Goal: Navigation & Orientation: Find specific page/section

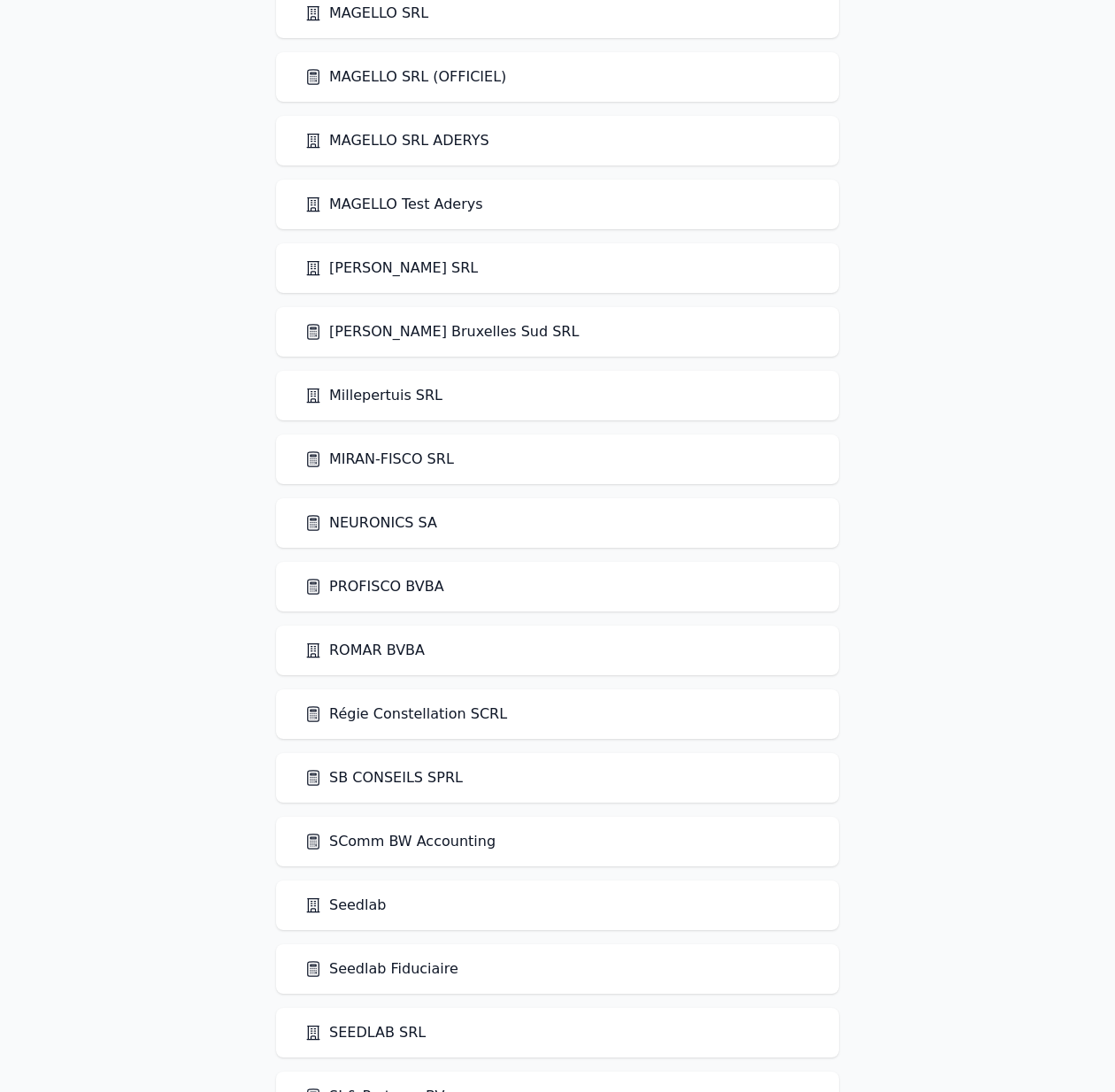
scroll to position [3273, 0]
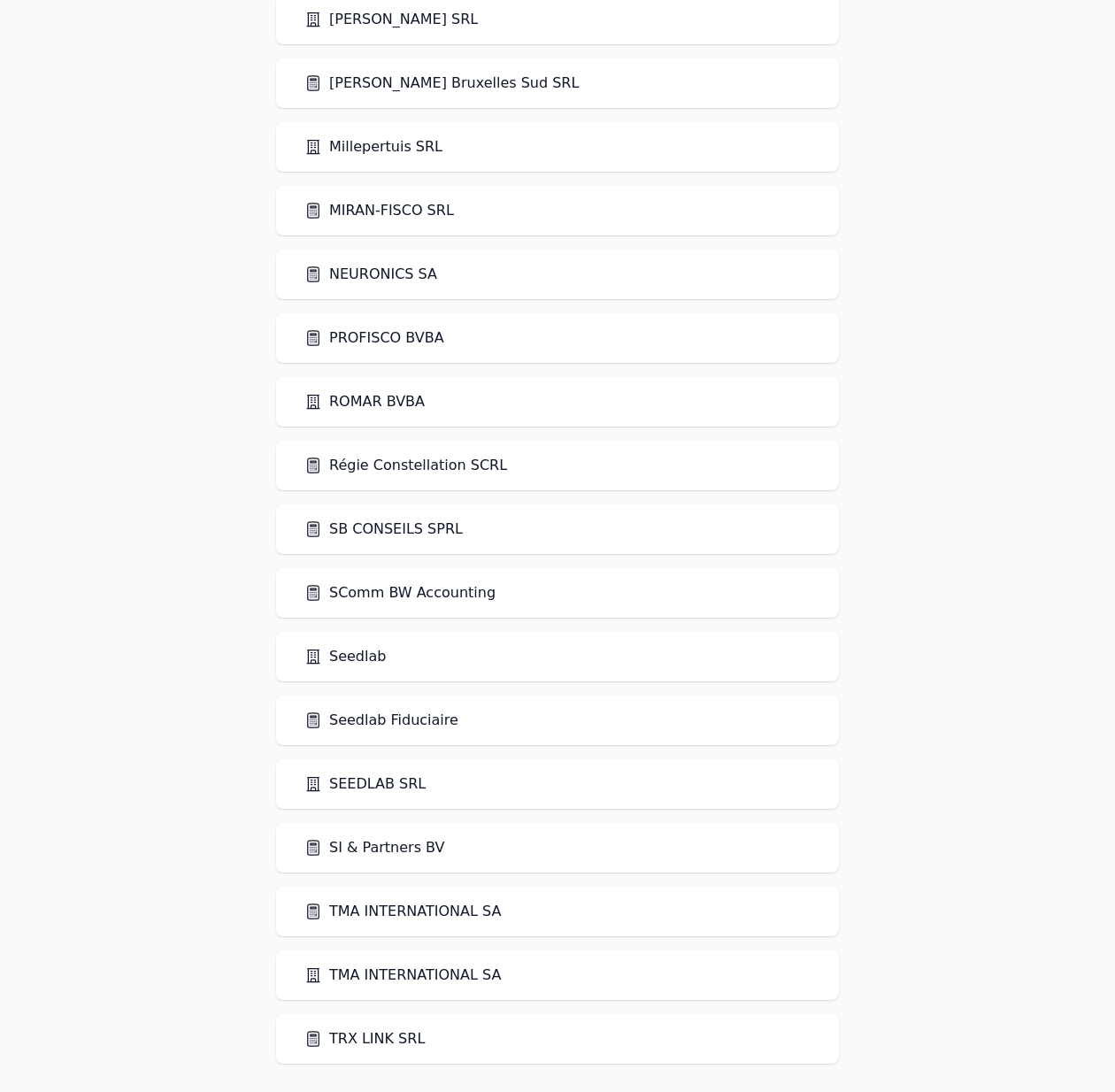
click at [353, 714] on link "Seedlab Fiduciaire" at bounding box center [381, 720] width 154 height 22
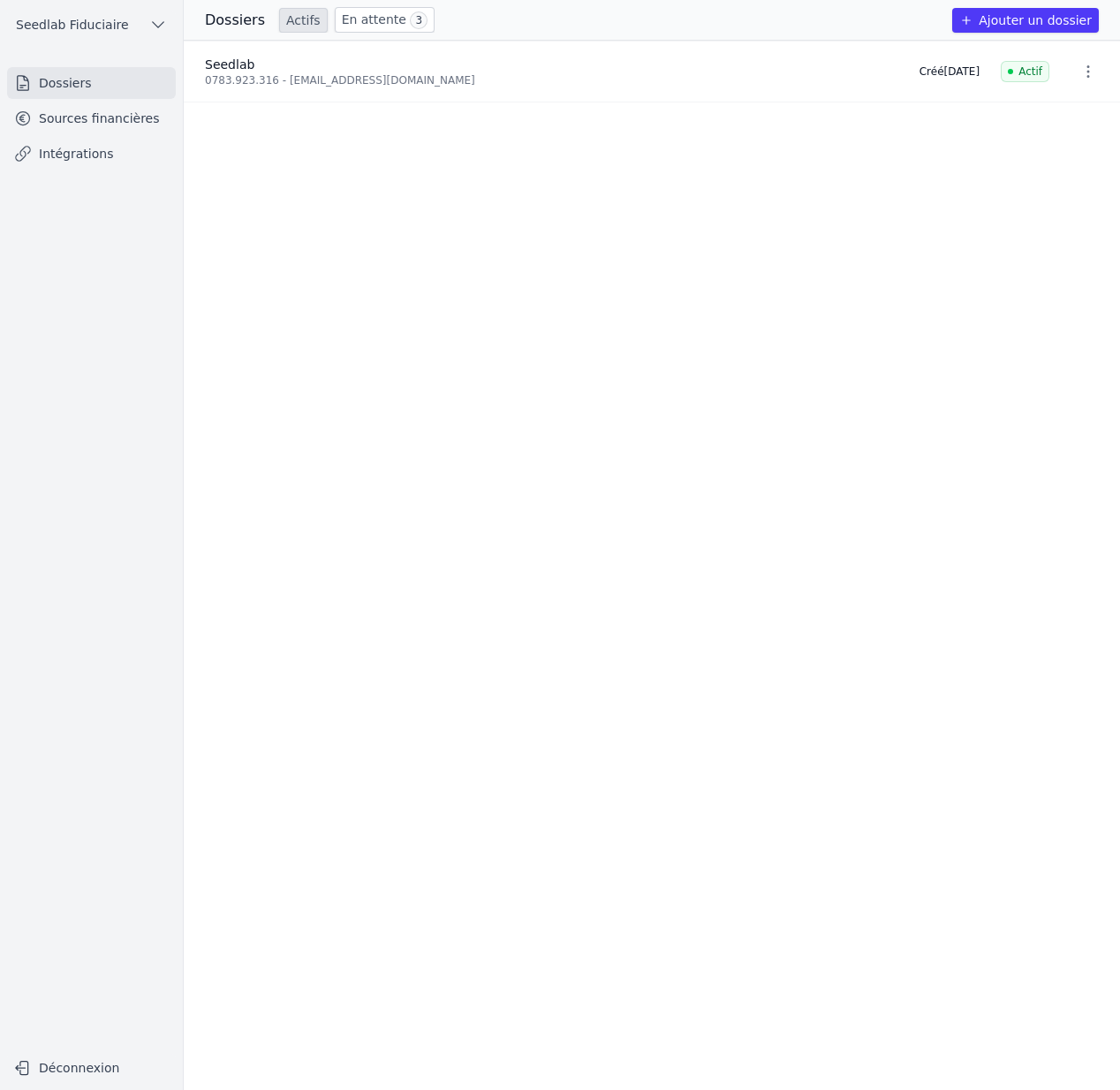
click at [130, 126] on link "Sources financières" at bounding box center [92, 118] width 169 height 32
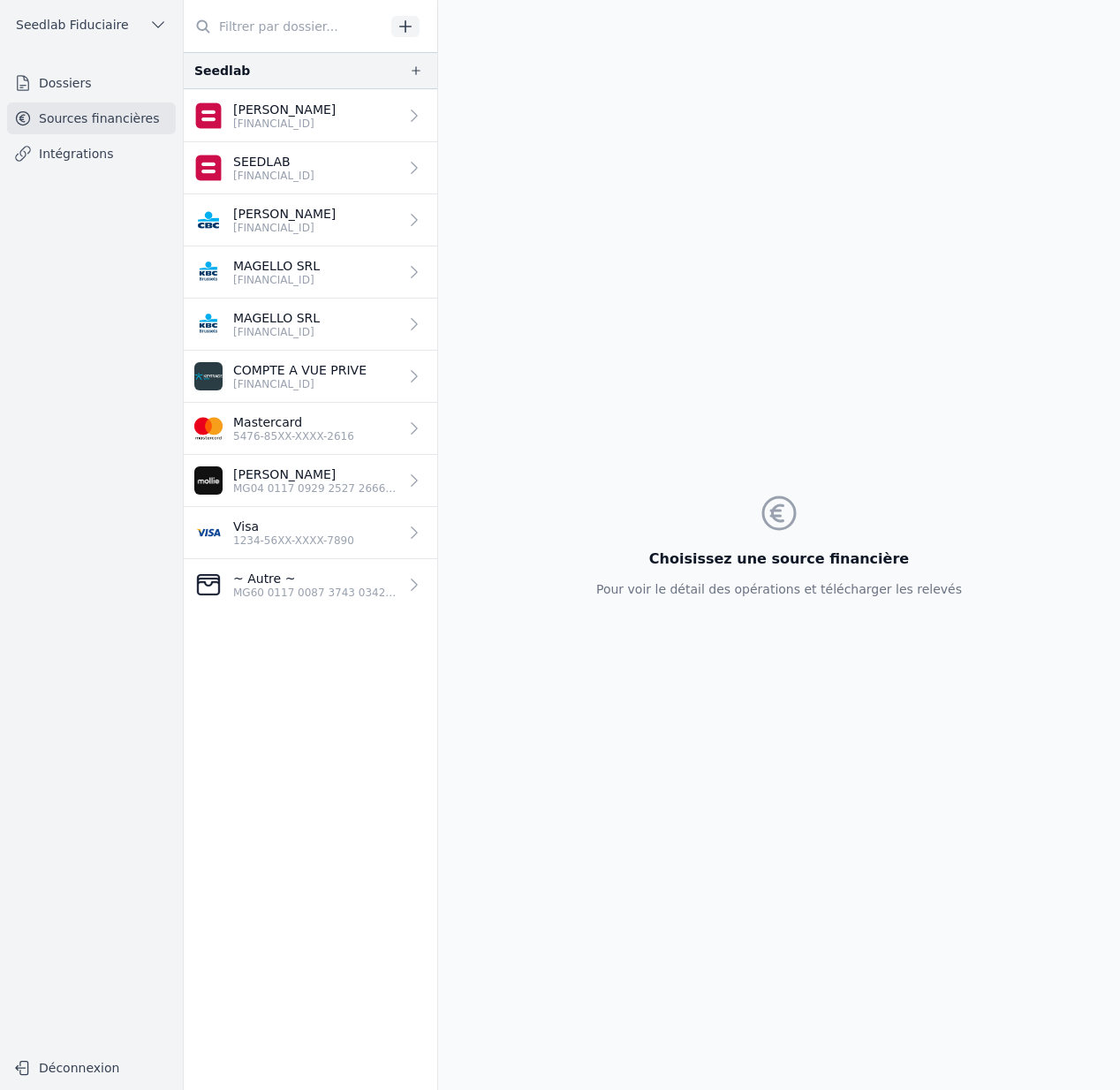
click at [316, 217] on p "[PERSON_NAME]" at bounding box center [284, 214] width 102 height 18
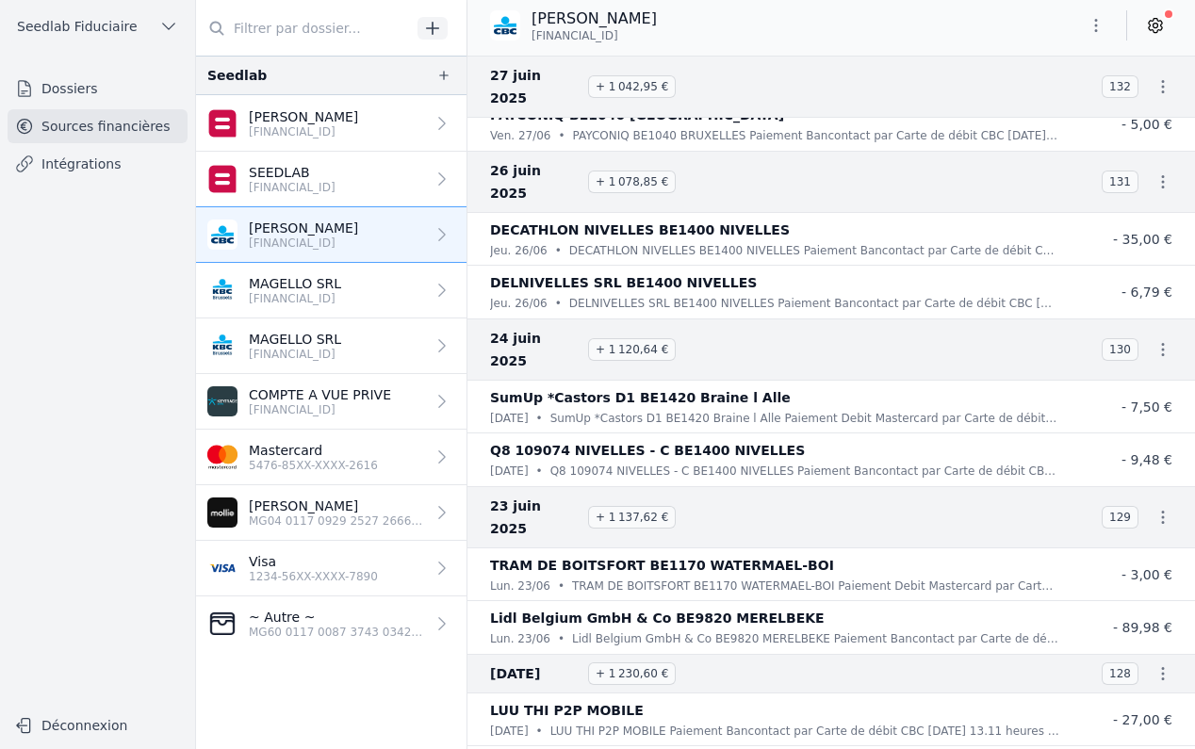
scroll to position [11081, 0]
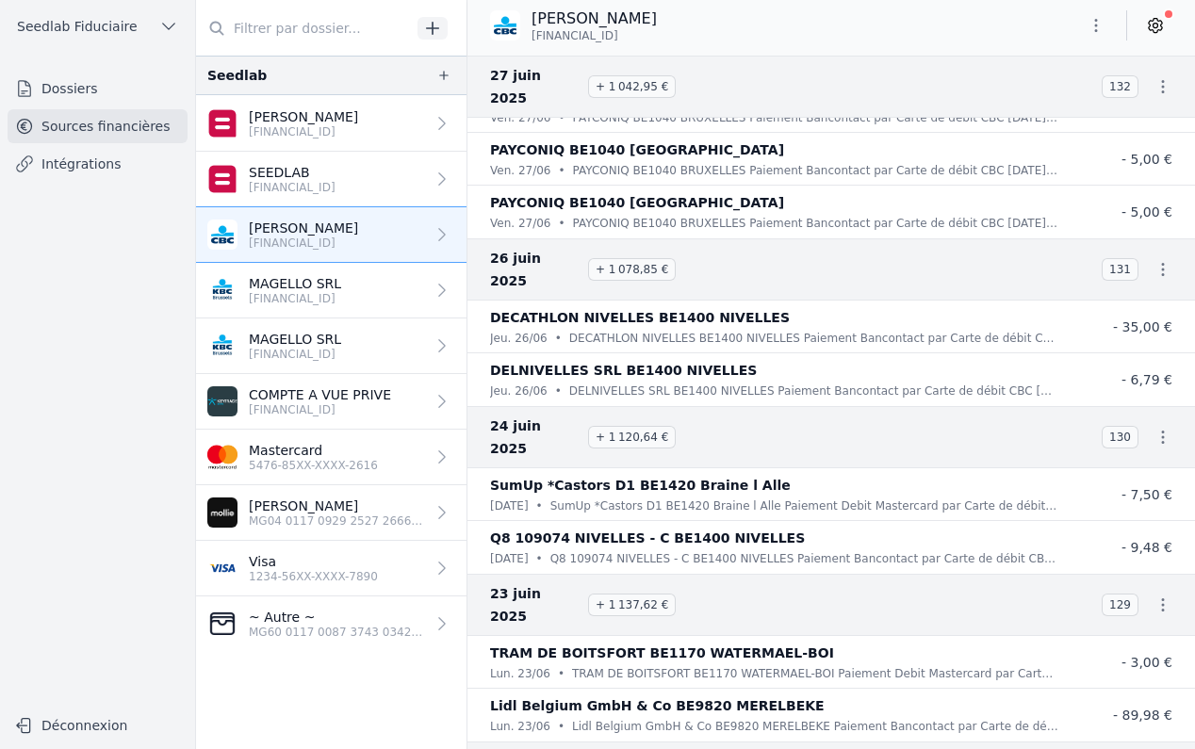
click at [391, 334] on link "MAGELLO SRL [FINANCIAL_ID]" at bounding box center [331, 347] width 271 height 56
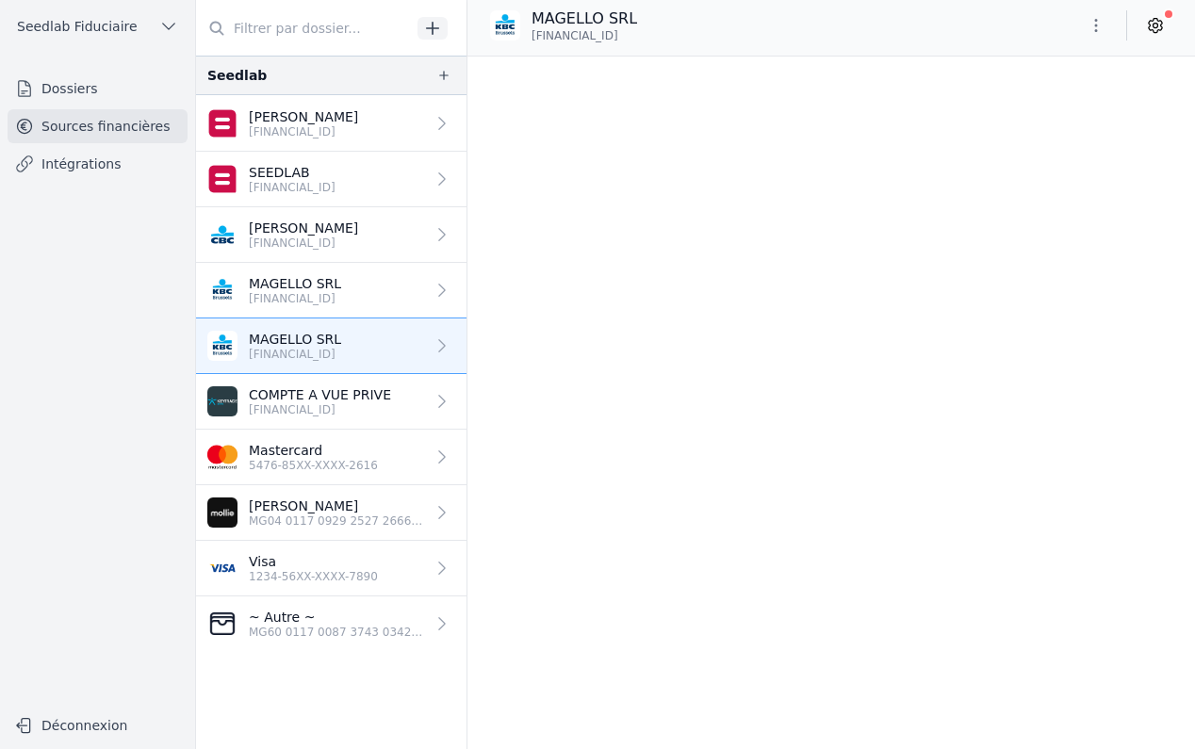
scroll to position [10644, 0]
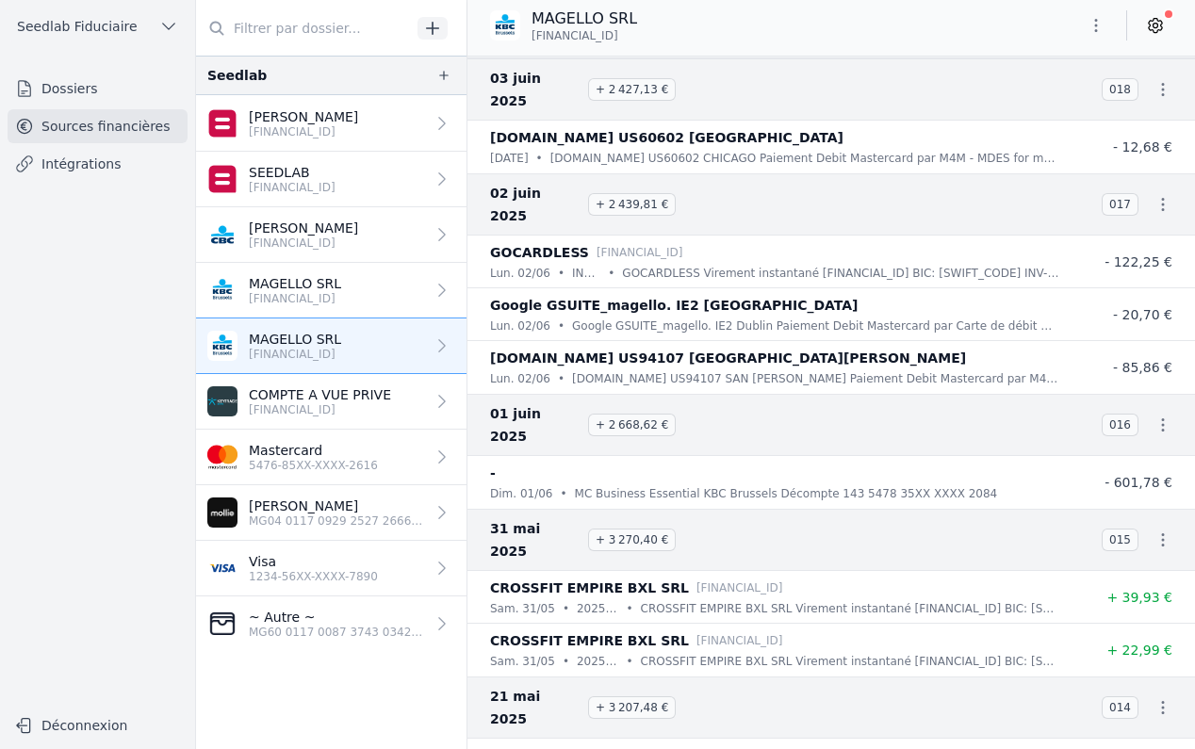
click at [403, 387] on link "COMPTE A VUE PRIVE [FINANCIAL_ID]" at bounding box center [331, 402] width 271 height 56
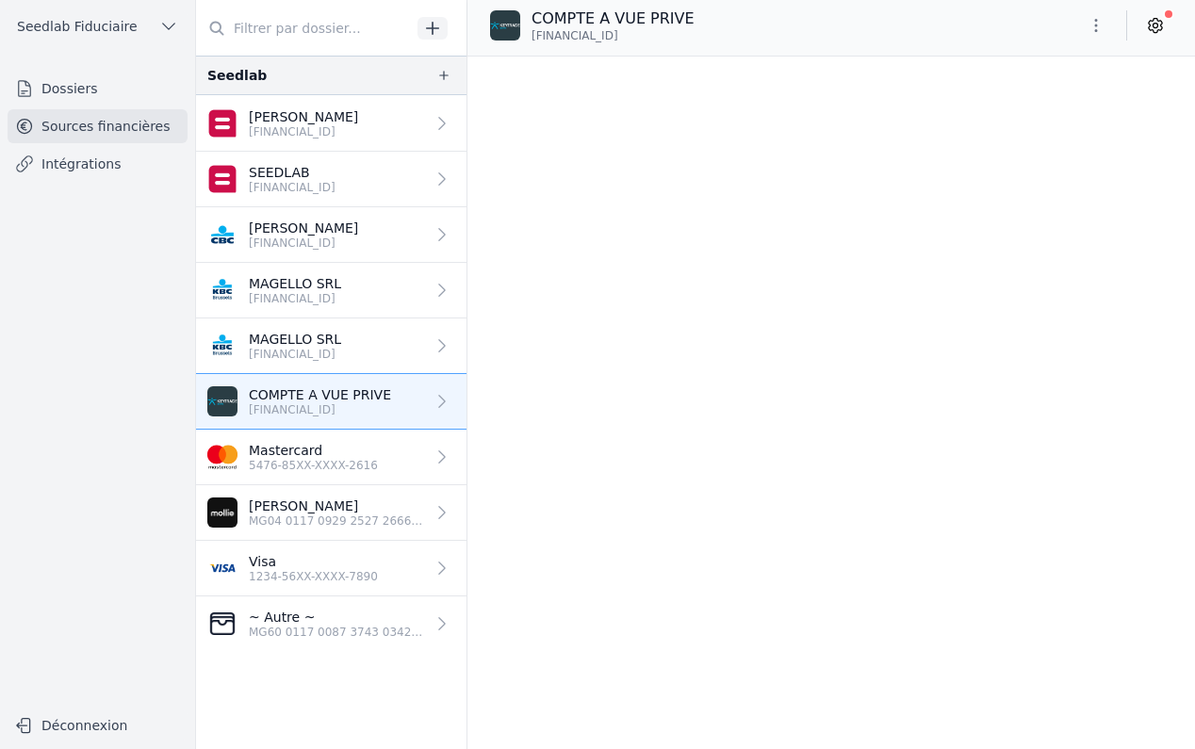
scroll to position [3987, 0]
